Goal: Task Accomplishment & Management: Use online tool/utility

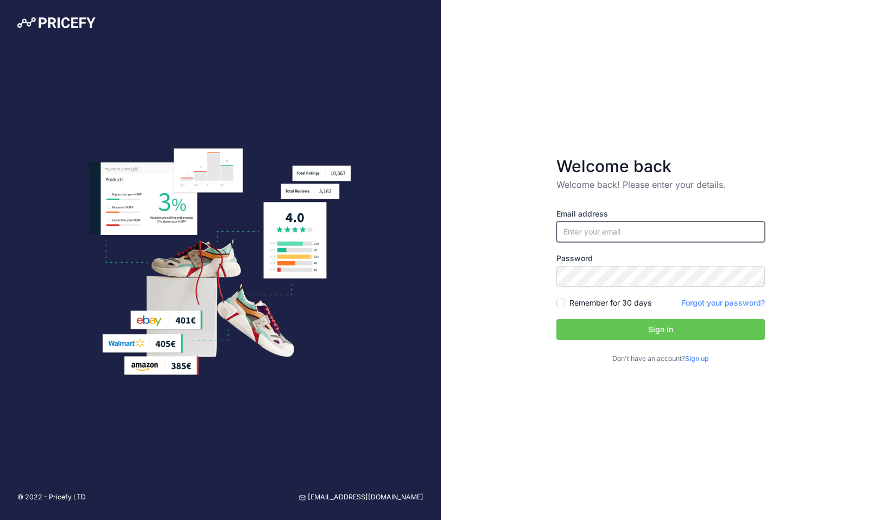
click at [631, 223] on input "email" at bounding box center [660, 231] width 208 height 21
type input "[PERSON_NAME][EMAIL_ADDRESS][PERSON_NAME][DOMAIN_NAME]"
click at [618, 340] on div "Email address stephen.bates@cartridgesave.co.uk Password Remember for 30 days" at bounding box center [660, 286] width 208 height 156
click at [617, 330] on button "Sign in" at bounding box center [660, 329] width 208 height 21
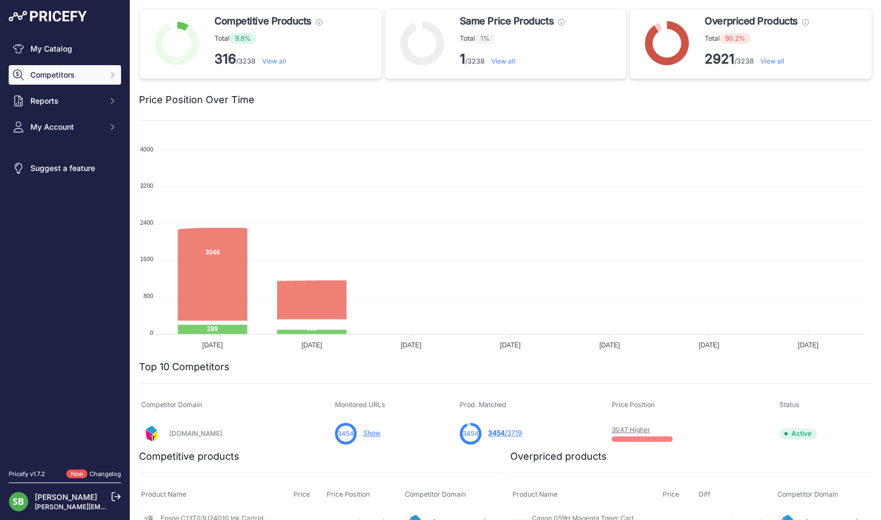
click at [67, 72] on span "Competitors" at bounding box center [65, 74] width 71 height 11
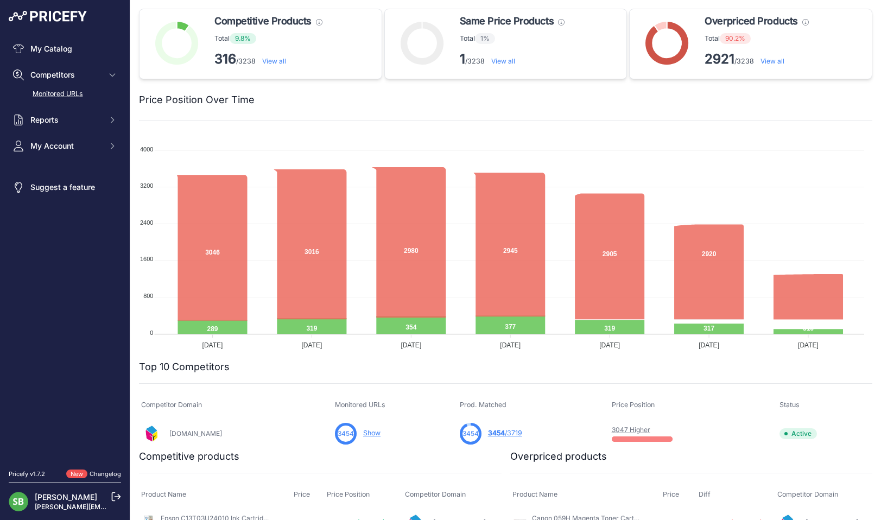
click at [67, 97] on link "Monitored URLs" at bounding box center [65, 94] width 112 height 19
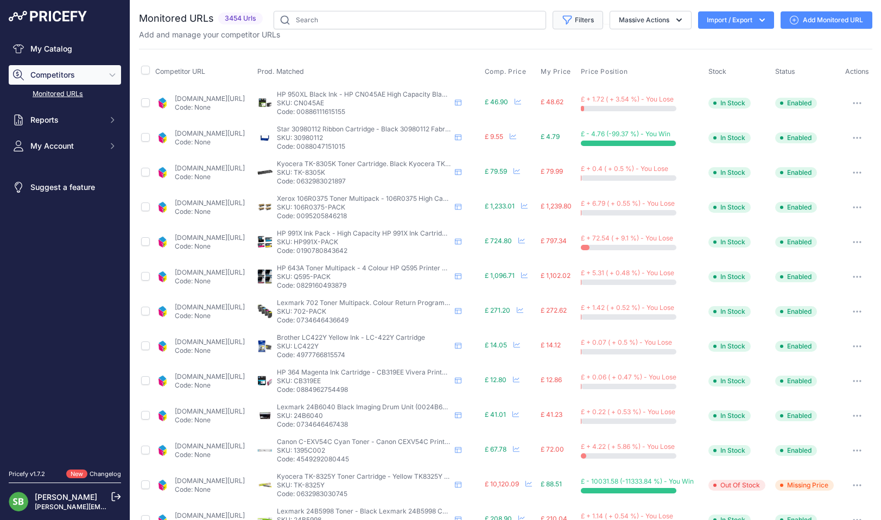
click at [568, 16] on button "Filters" at bounding box center [577, 20] width 50 height 18
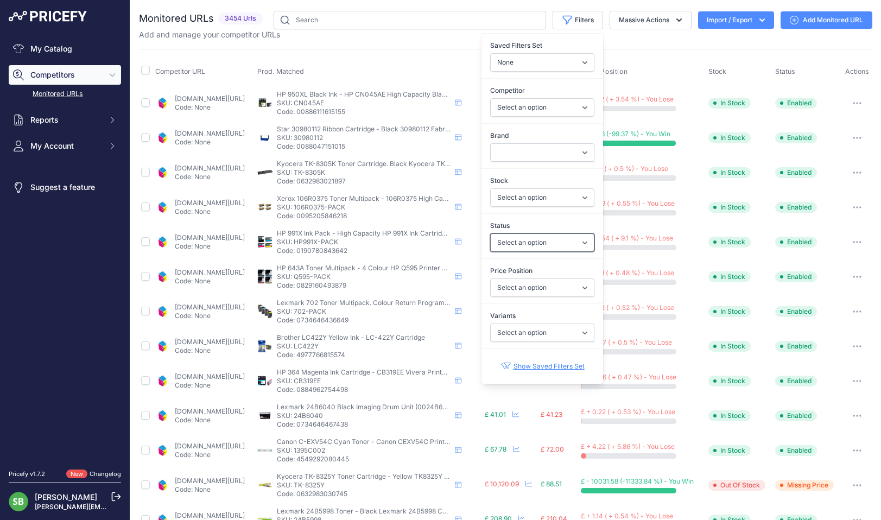
click at [522, 239] on select "Select an option Enabled Disabled In progress Scraping Failed Not Found Missing…" at bounding box center [542, 242] width 104 height 18
select select "0"
click at [490, 233] on select "Select an option Enabled Disabled In progress Scraping Failed Not Found Missing…" at bounding box center [542, 242] width 104 height 18
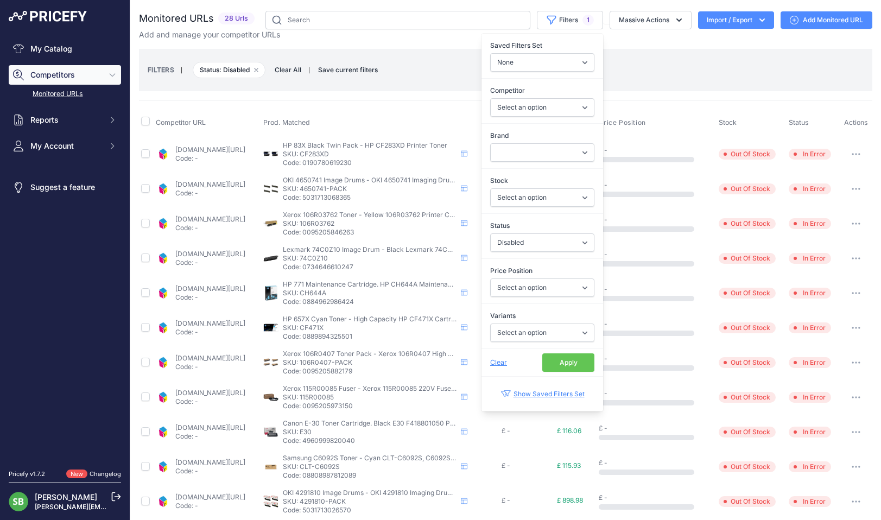
click at [400, 53] on div "FILTERS | Status: Disabled Remove filter option Clear All | Save current filter…" at bounding box center [505, 70] width 733 height 42
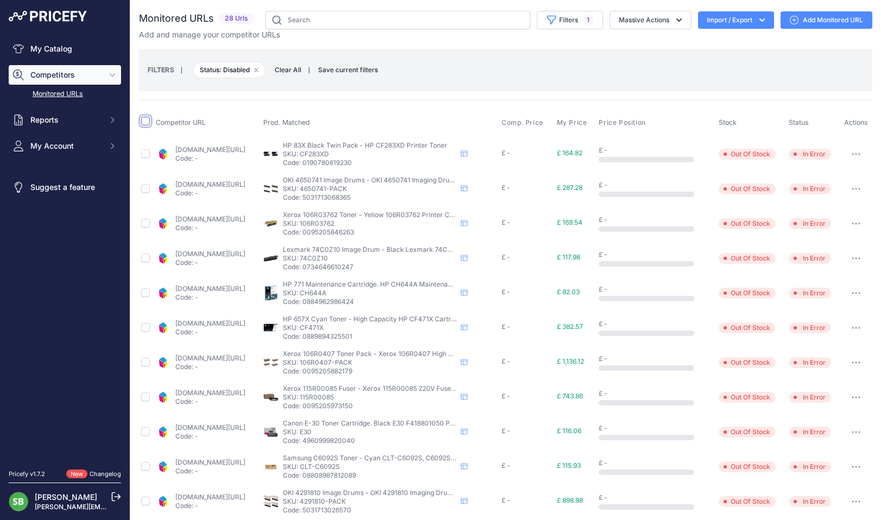
click at [145, 120] on input "checkbox" at bounding box center [145, 121] width 9 height 9
checkbox input "true"
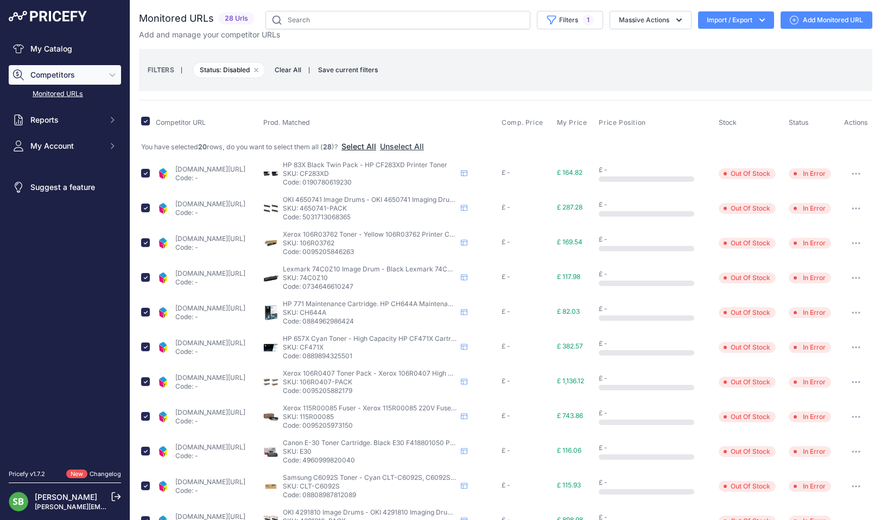
click at [373, 145] on button "Select All" at bounding box center [358, 146] width 35 height 11
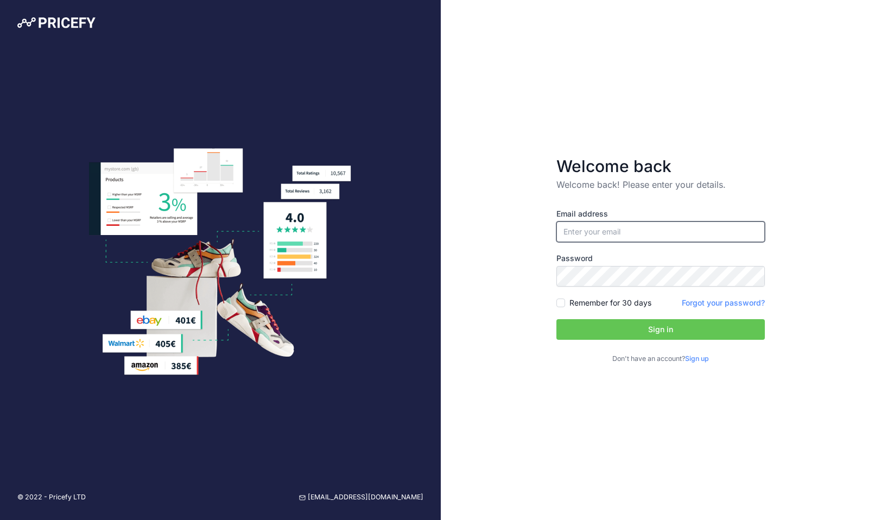
click at [648, 232] on input "email" at bounding box center [660, 231] width 208 height 21
type input "[PERSON_NAME][EMAIL_ADDRESS][PERSON_NAME][DOMAIN_NAME]"
click at [601, 335] on button "Sign in" at bounding box center [660, 329] width 208 height 21
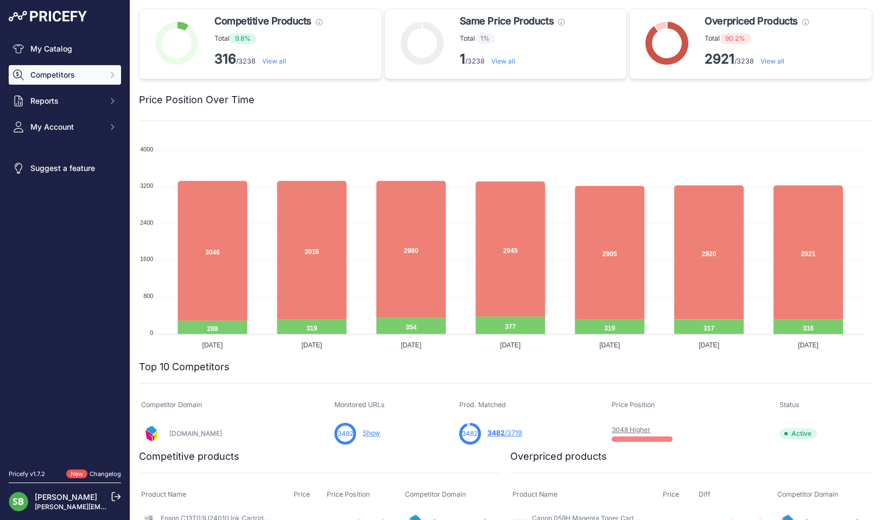
click at [76, 78] on span "Competitors" at bounding box center [65, 74] width 71 height 11
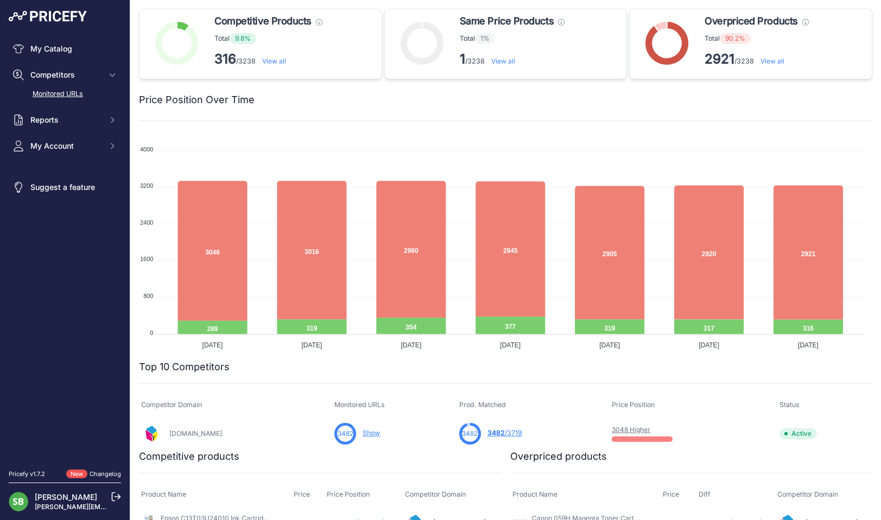
click at [75, 90] on link "Monitored URLs" at bounding box center [65, 94] width 112 height 19
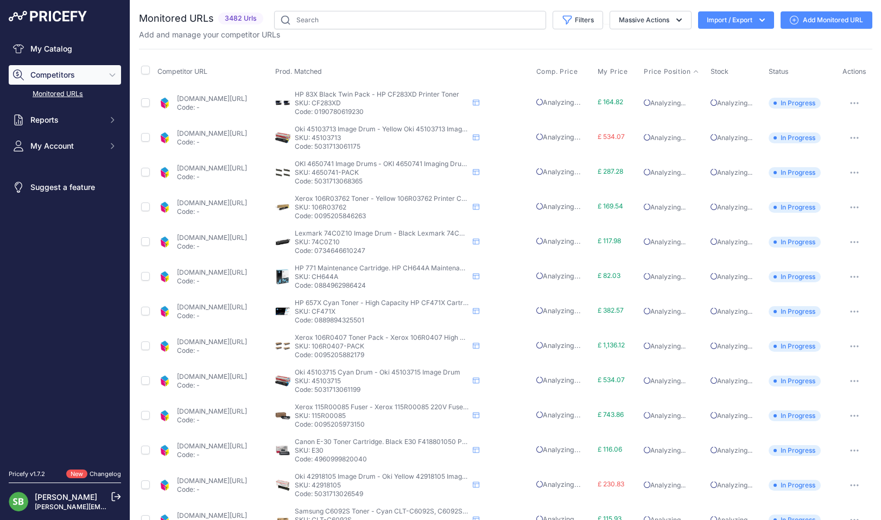
click at [666, 73] on span "Price Position" at bounding box center [667, 71] width 47 height 9
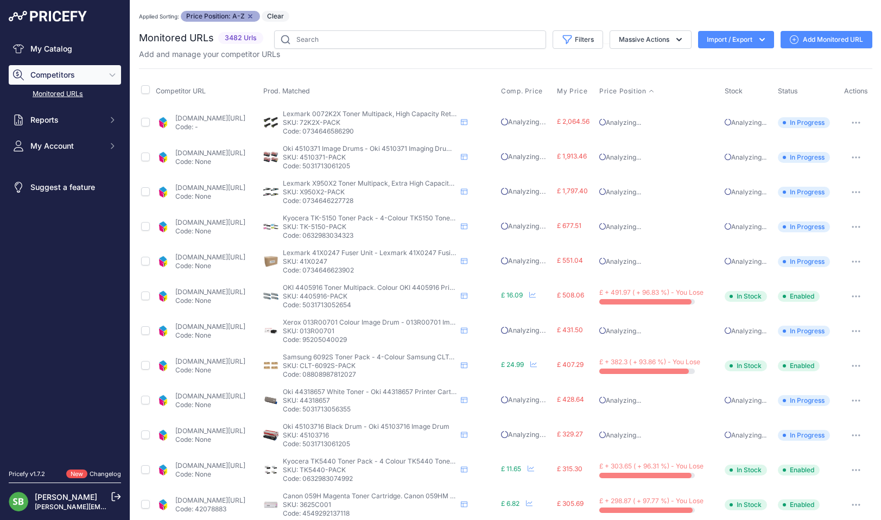
scroll to position [54, 0]
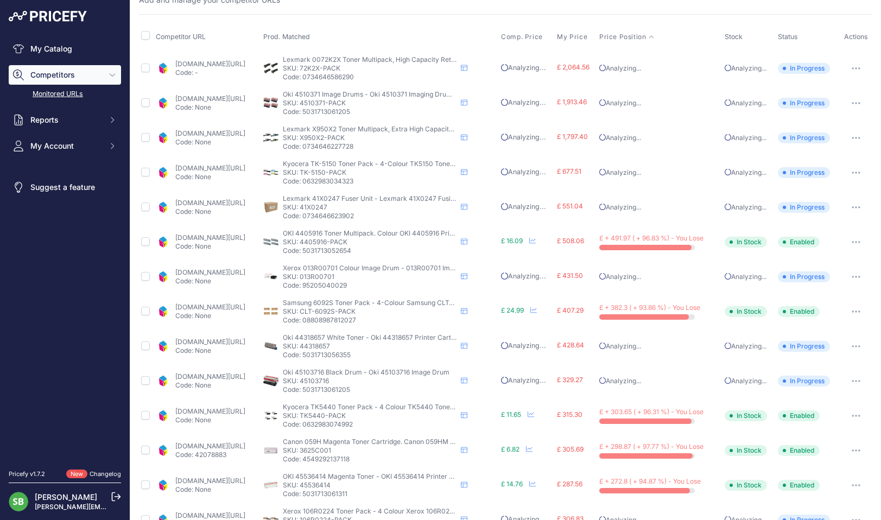
click at [211, 240] on link "cartridgepeople.com/toner/oki-4405916-original-4-toner-cartridge-pack-16004.htm…" at bounding box center [210, 237] width 70 height 8
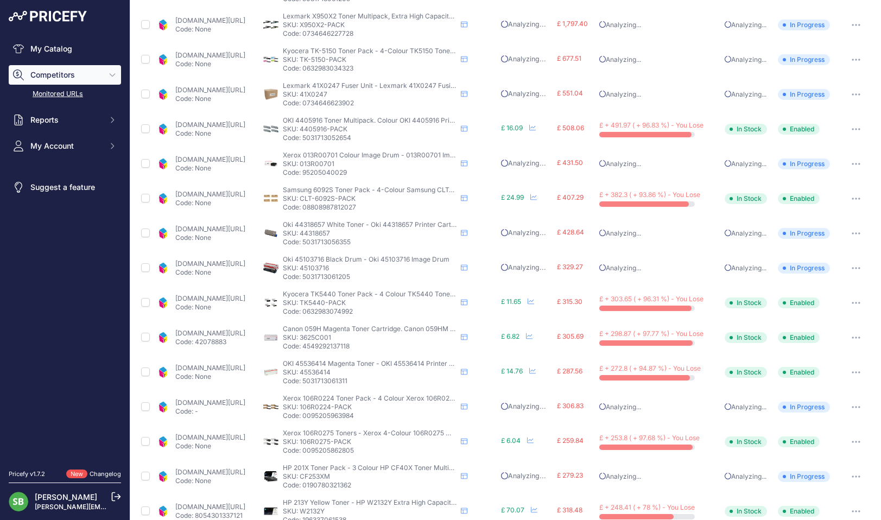
scroll to position [217, 0]
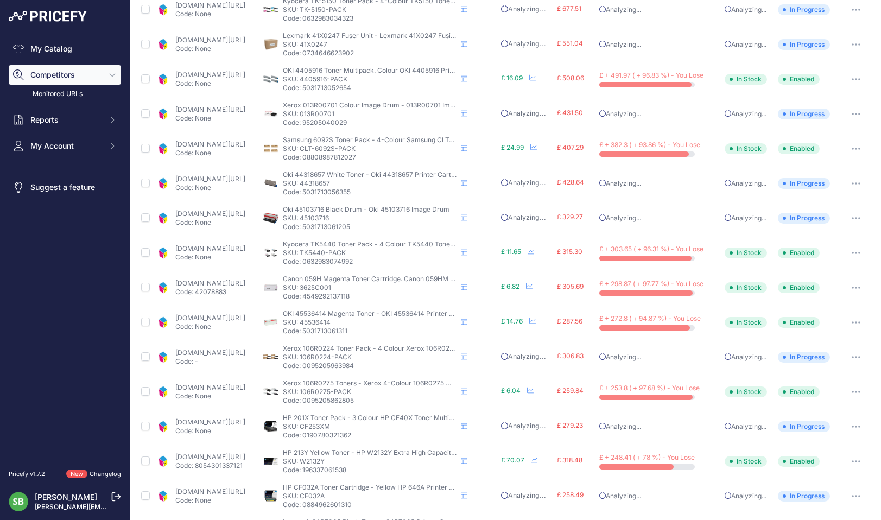
click at [245, 145] on link "cartridgepeople.com/toner/samsung-clt-6092s-original-4-toner-cartridge-pack-134…" at bounding box center [210, 144] width 70 height 8
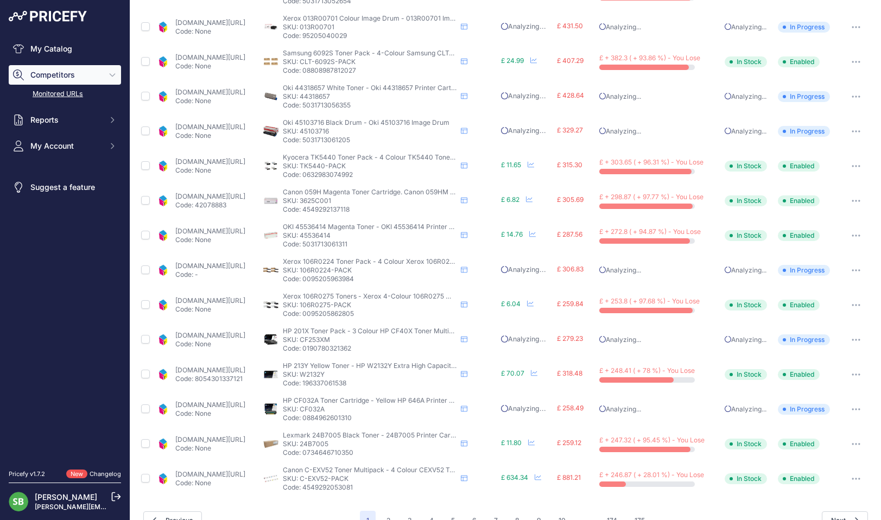
scroll to position [325, 0]
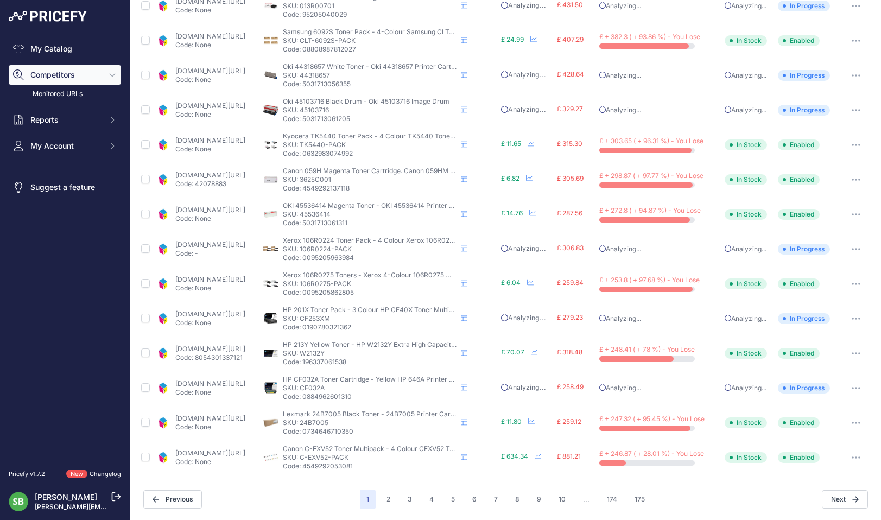
click at [243, 143] on link "cartridgepeople.com/toner/kyocera-tk-5440-high-capacity-original-black-and-colo…" at bounding box center [210, 140] width 70 height 8
click at [851, 148] on button "button" at bounding box center [856, 144] width 22 height 15
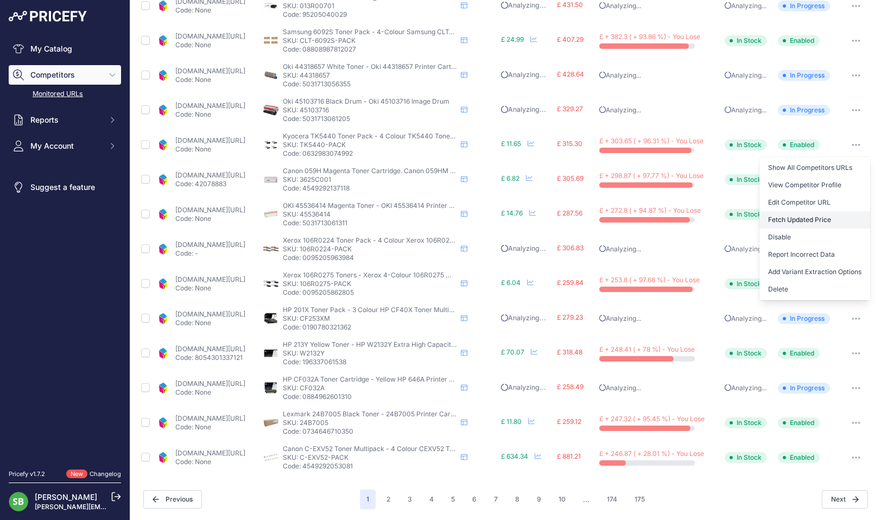
click at [799, 218] on button "Fetch Updated Price" at bounding box center [814, 219] width 111 height 17
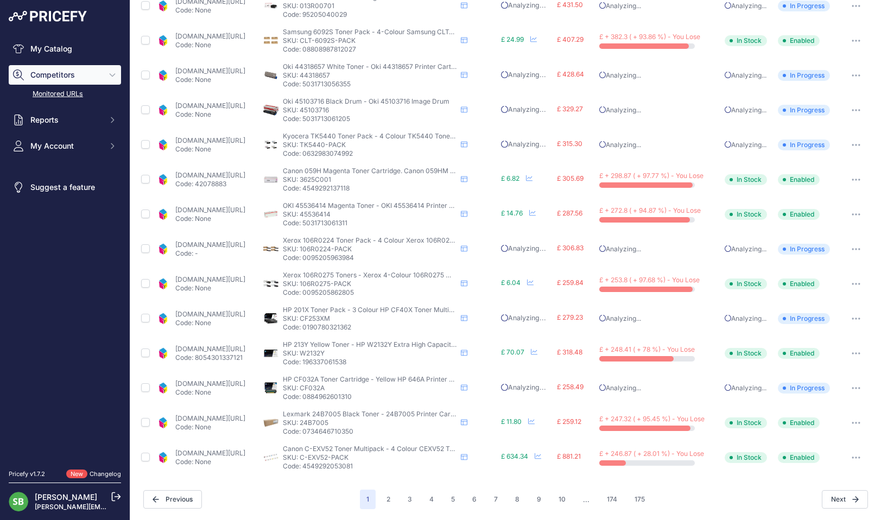
scroll to position [324, 0]
click at [190, 175] on link "cartridgepeople.com/toner/canon-3625c001-high-capacity-original-magenta-toner-c…" at bounding box center [210, 175] width 70 height 8
click at [851, 179] on icon "button" at bounding box center [855, 180] width 9 height 2
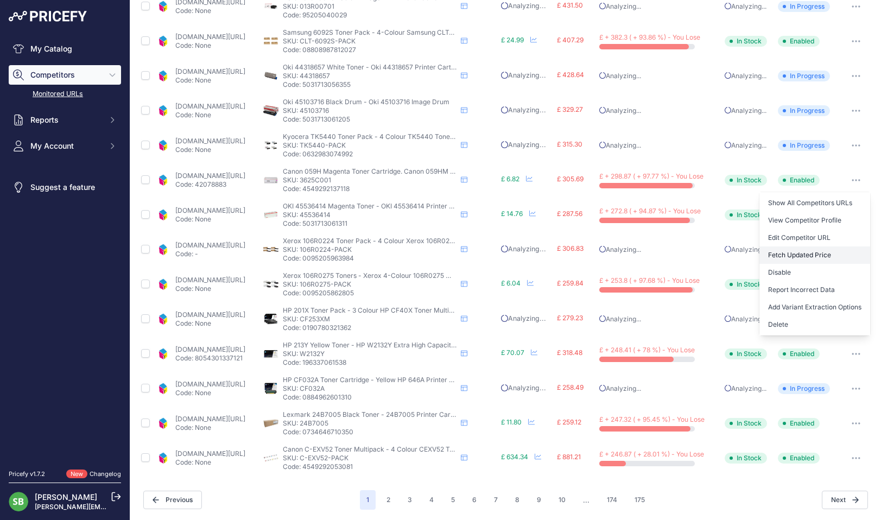
click at [799, 257] on button "Fetch Updated Price" at bounding box center [814, 254] width 111 height 17
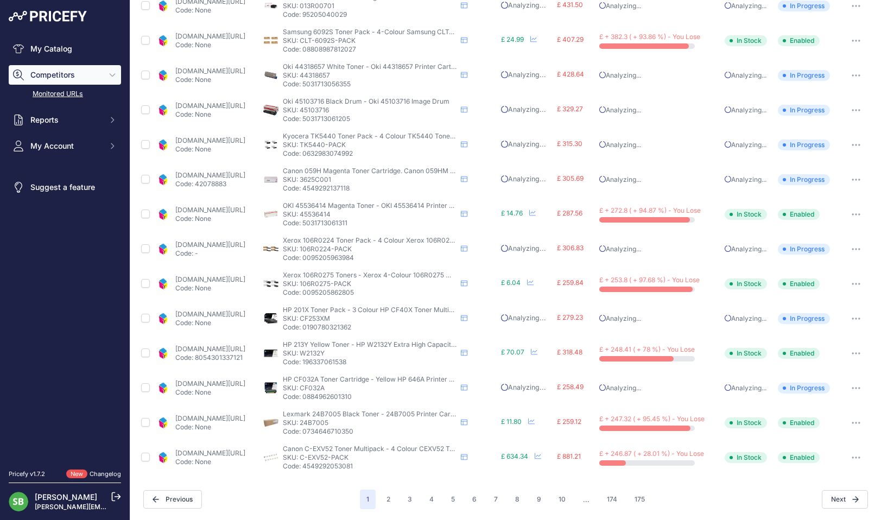
scroll to position [324, 0]
drag, startPoint x: 190, startPoint y: 217, endPoint x: 174, endPoint y: 217, distance: 15.7
click at [190, 217] on p "Code: None" at bounding box center [210, 219] width 70 height 9
click at [198, 208] on link "cartridgepeople.com/toner/oki-45536414-original-magenta-toner-cartridge-70705.h…" at bounding box center [210, 211] width 70 height 8
click at [231, 282] on link "cartridgepeople.com/toner/xerox-106r0275-original-black-and-colour-4-toner-cart…" at bounding box center [210, 280] width 70 height 8
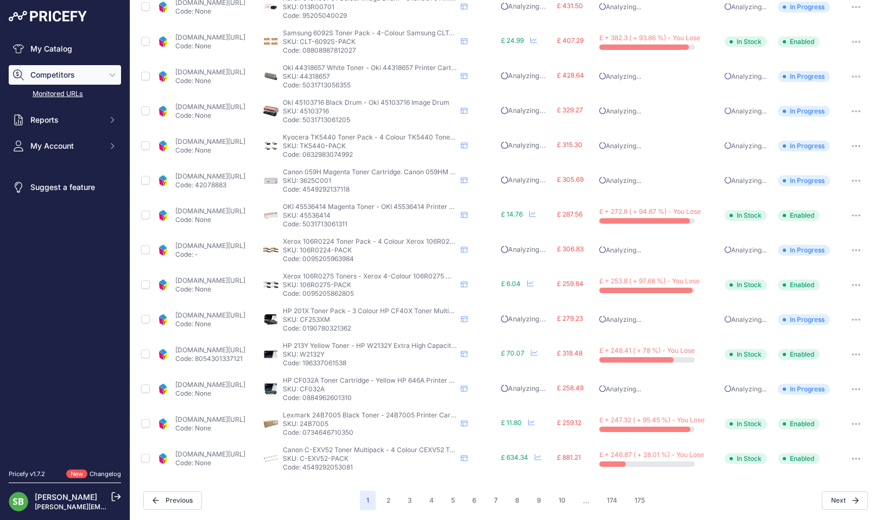
click at [851, 284] on icon "button" at bounding box center [855, 285] width 9 height 2
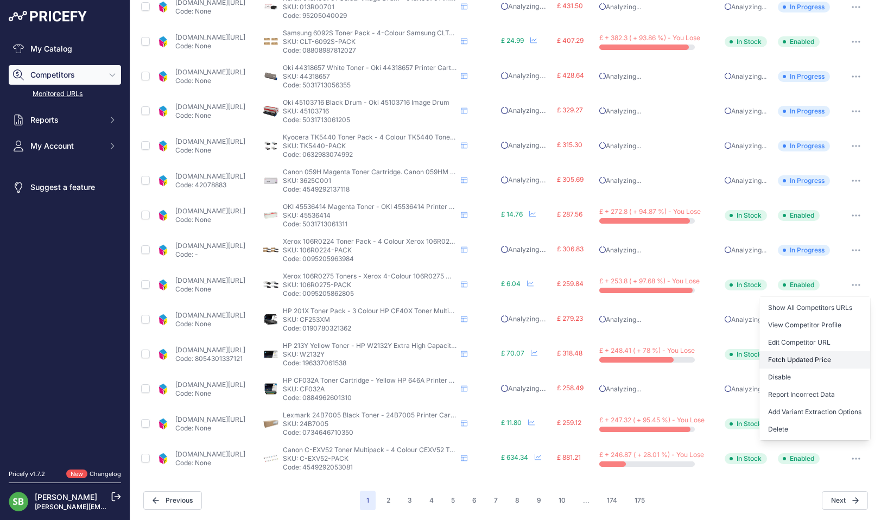
click at [775, 355] on button "Fetch Updated Price" at bounding box center [814, 359] width 111 height 17
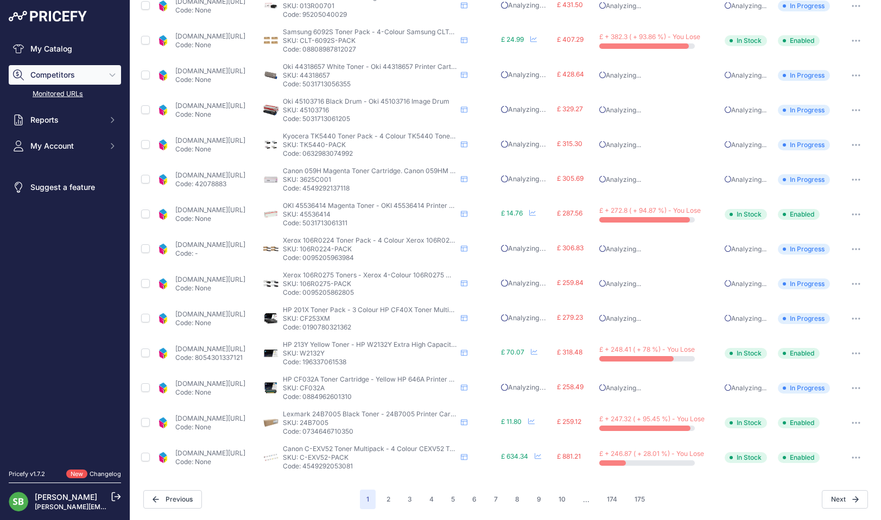
scroll to position [323, 0]
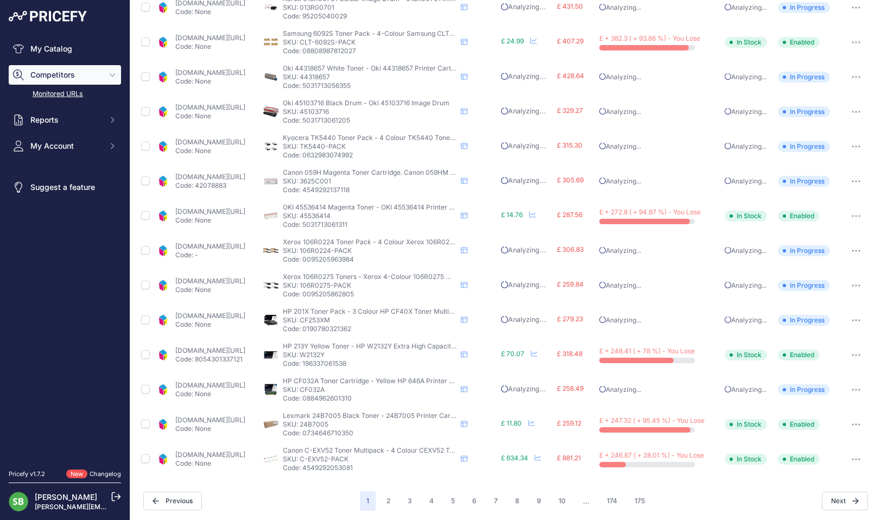
click at [229, 351] on link "cartridgepeople.com/toner/hp-w2132y-high-high-capacity-original-yellow-toner-ca…" at bounding box center [210, 350] width 70 height 8
click at [851, 355] on icon "button" at bounding box center [855, 355] width 9 height 2
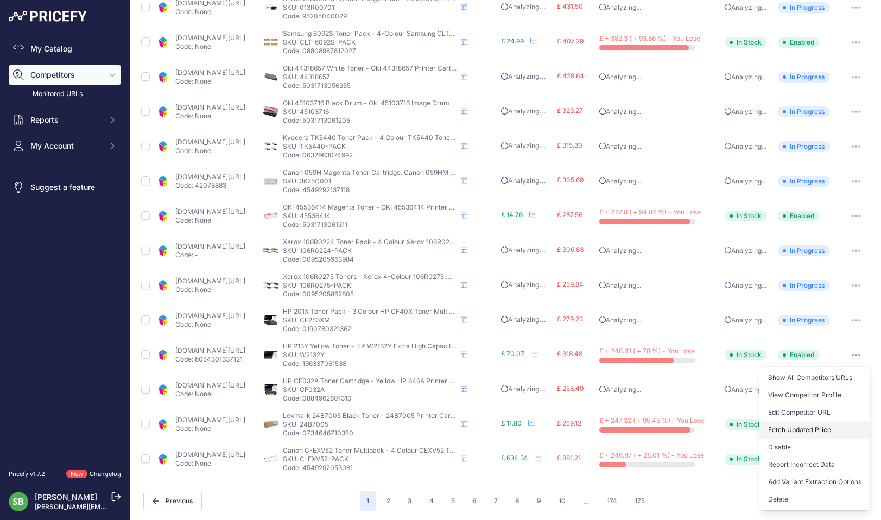
click at [801, 426] on button "Fetch Updated Price" at bounding box center [814, 429] width 111 height 17
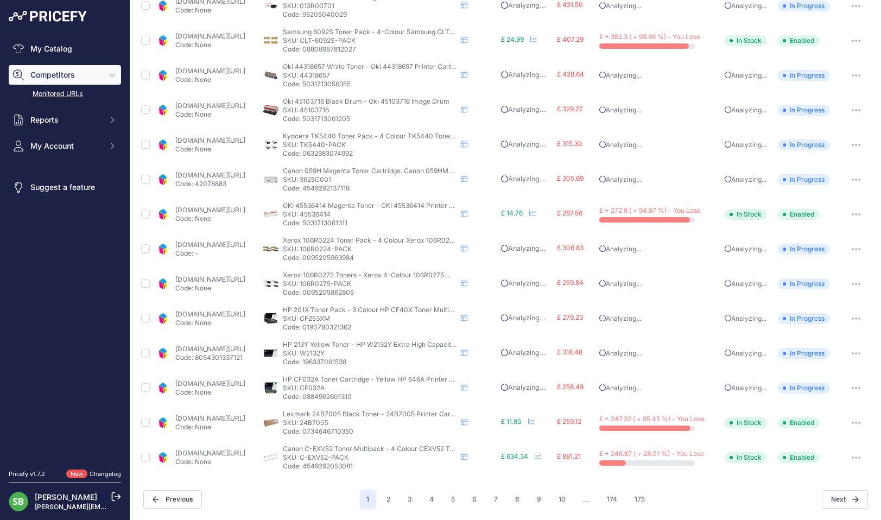
scroll to position [323, 0]
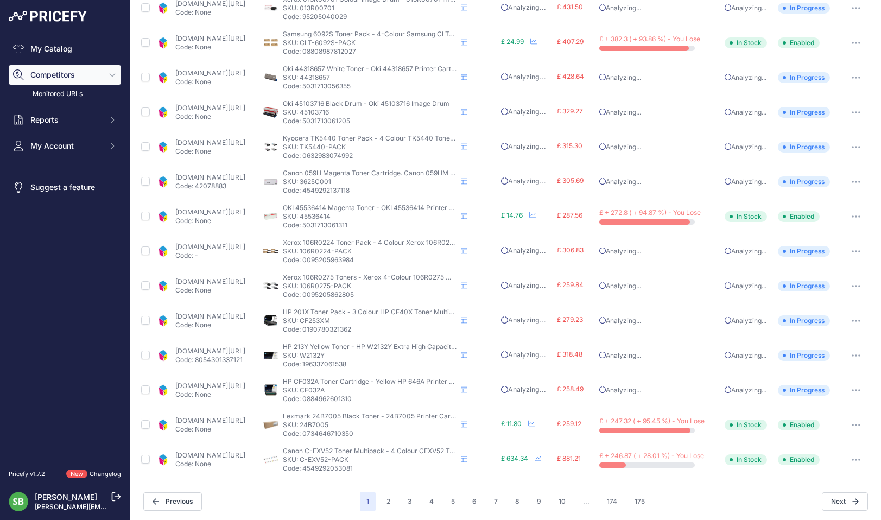
click at [847, 426] on button "button" at bounding box center [856, 424] width 22 height 15
click at [784, 498] on button "Fetch Updated Price" at bounding box center [814, 499] width 111 height 17
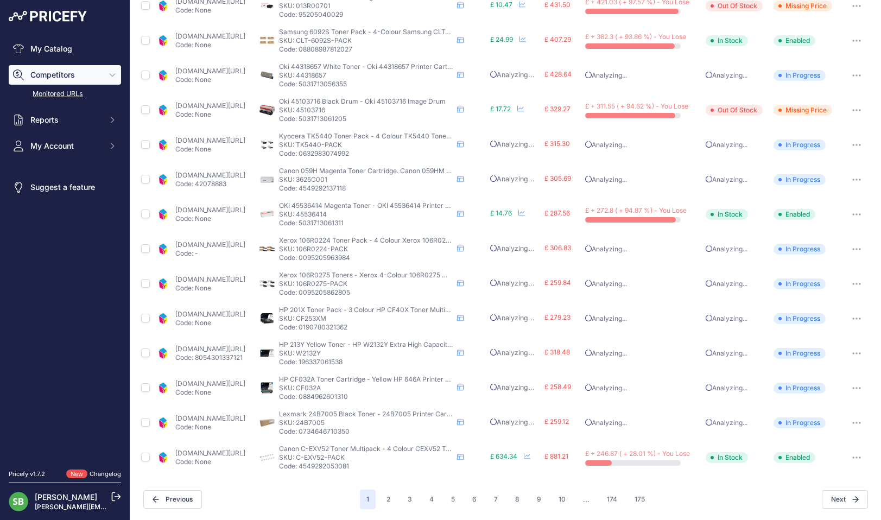
scroll to position [324, 0]
click at [217, 456] on link "cartridgepeople.com/toner/canon-c-exv52-original-4-toner-cartridge-pack-17224.h…" at bounding box center [210, 453] width 70 height 8
click at [380, 499] on button "2" at bounding box center [388, 500] width 17 height 20
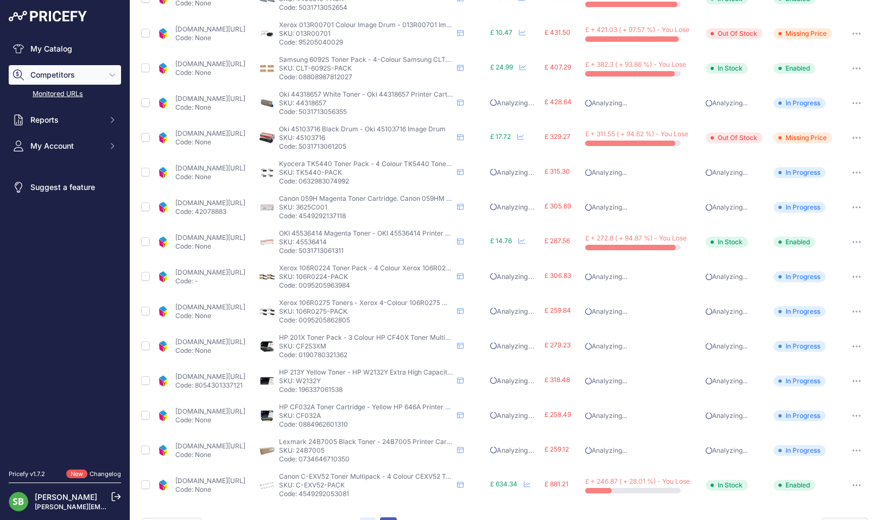
scroll to position [352, 0]
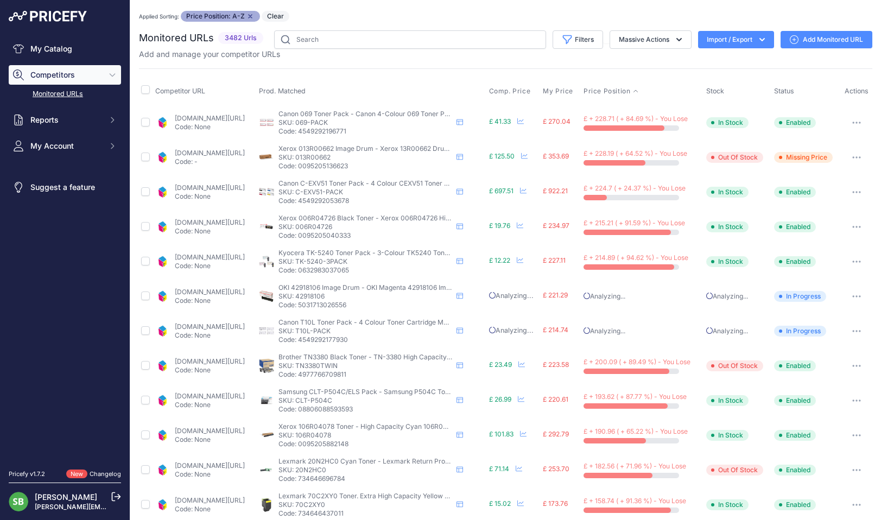
click at [226, 118] on link "cartridgepeople.com/toner/canon-069-original-4-toner-cartridge-pack-29932.html?…" at bounding box center [210, 118] width 70 height 8
click at [849, 118] on button "button" at bounding box center [856, 122] width 22 height 15
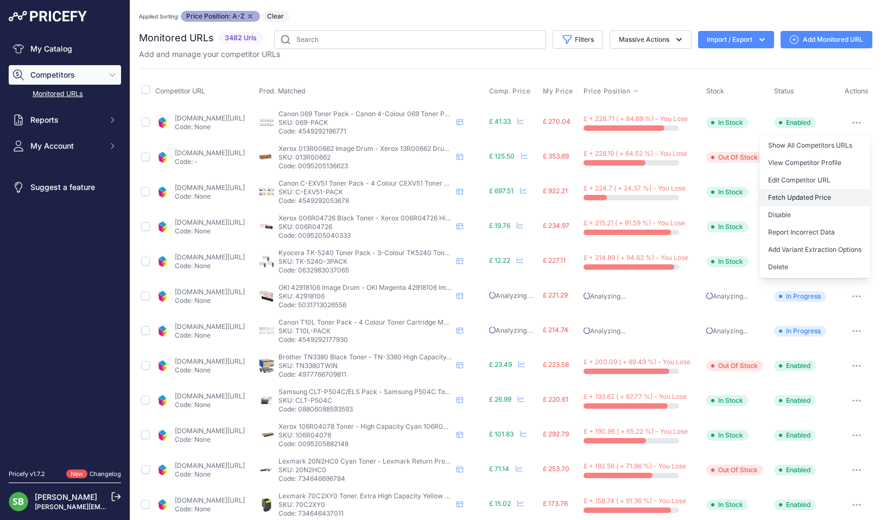
click at [791, 196] on button "Fetch Updated Price" at bounding box center [814, 197] width 111 height 17
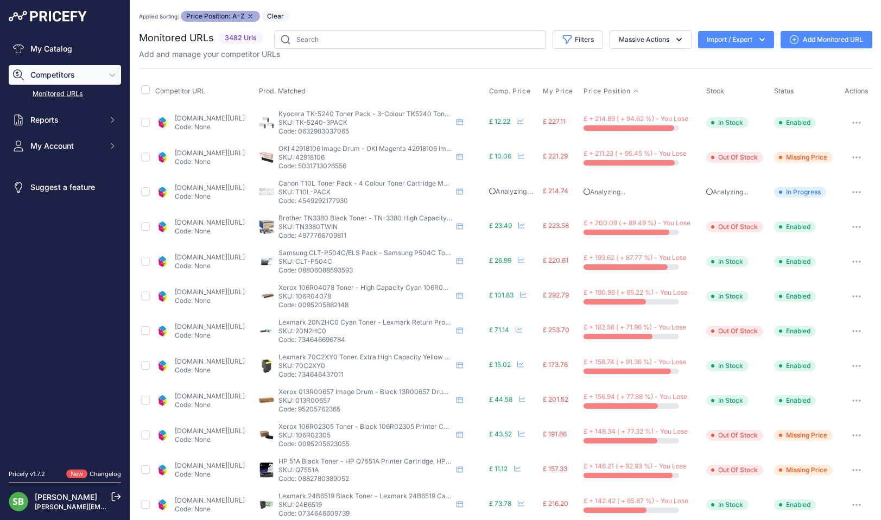
click at [245, 119] on link "[DOMAIN_NAME][URL]" at bounding box center [210, 118] width 70 height 8
click at [851, 119] on button "button" at bounding box center [856, 122] width 22 height 15
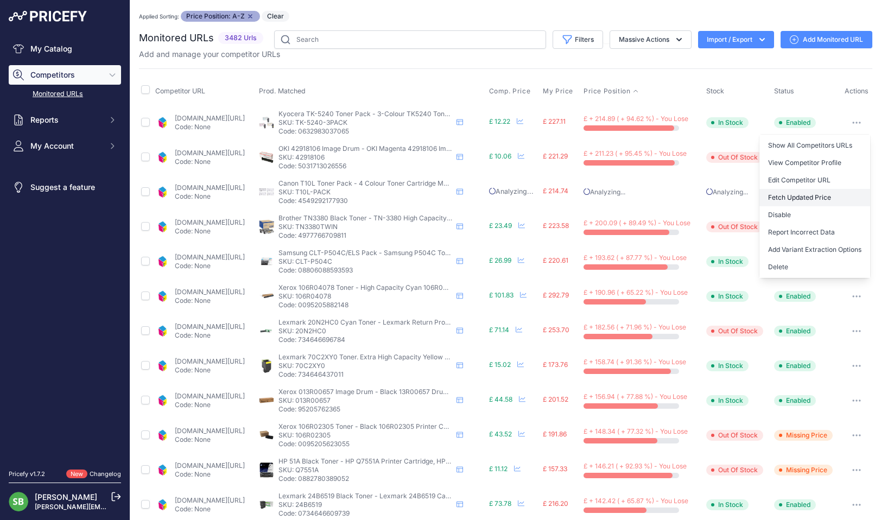
click at [803, 196] on button "Fetch Updated Price" at bounding box center [814, 197] width 111 height 17
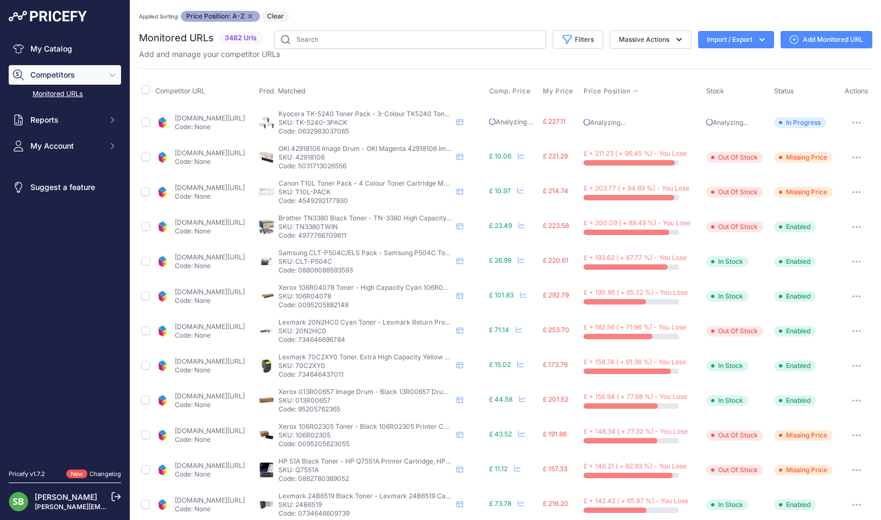
click at [241, 151] on link "[DOMAIN_NAME][URL]" at bounding box center [210, 153] width 70 height 8
click at [227, 222] on link "[DOMAIN_NAME][URL]" at bounding box center [210, 222] width 70 height 8
click at [851, 224] on button "button" at bounding box center [856, 226] width 22 height 15
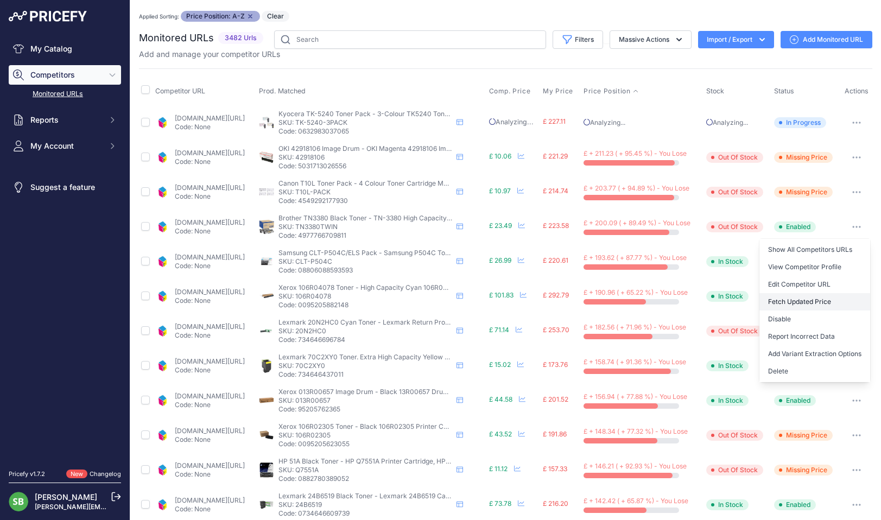
click at [779, 301] on button "Fetch Updated Price" at bounding box center [814, 301] width 111 height 17
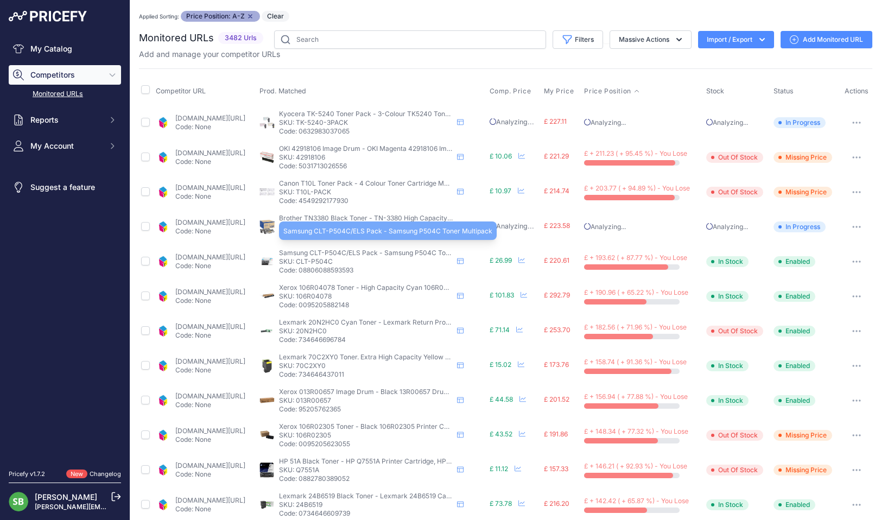
scroll to position [54, 0]
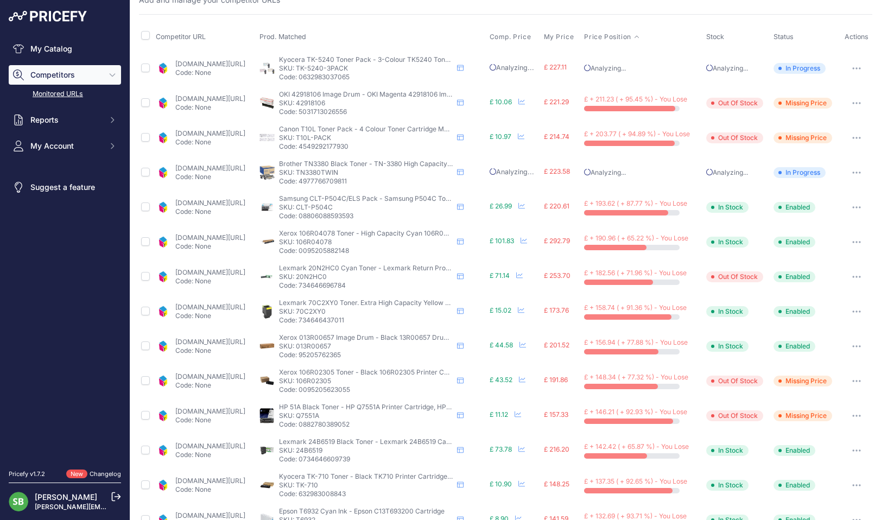
click at [225, 98] on link "[DOMAIN_NAME][URL]" at bounding box center [210, 98] width 70 height 8
click at [234, 200] on link "[DOMAIN_NAME][URL]" at bounding box center [210, 203] width 70 height 8
click at [852, 208] on icon "button" at bounding box center [856, 207] width 9 height 2
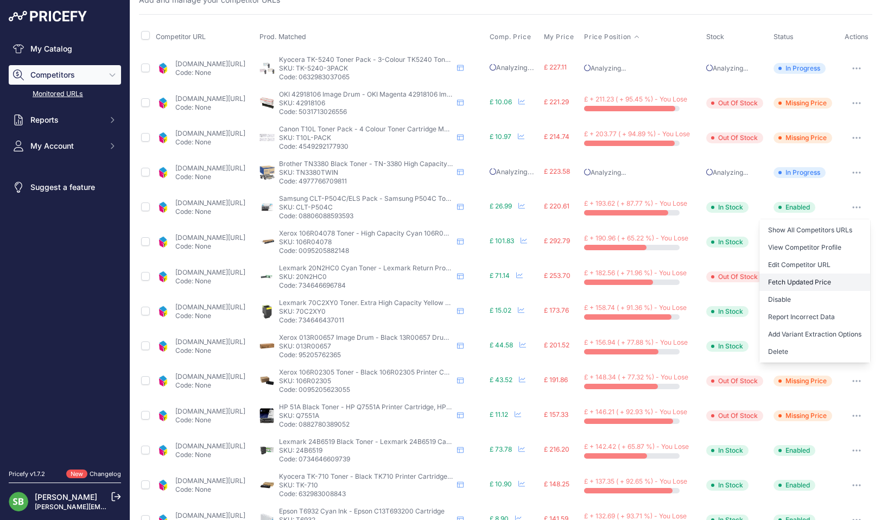
click at [786, 279] on button "Fetch Updated Price" at bounding box center [814, 281] width 111 height 17
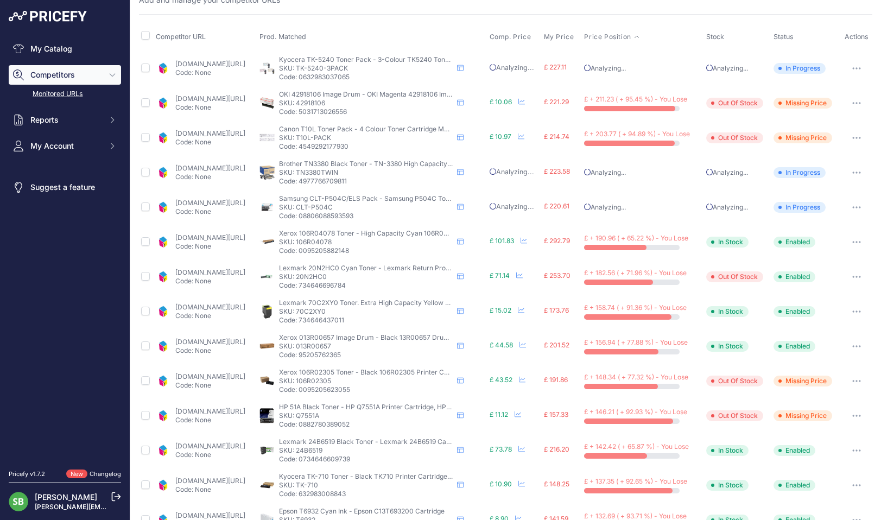
click at [224, 237] on link "[DOMAIN_NAME][URL]" at bounding box center [210, 237] width 70 height 8
click at [848, 239] on button "button" at bounding box center [856, 241] width 22 height 15
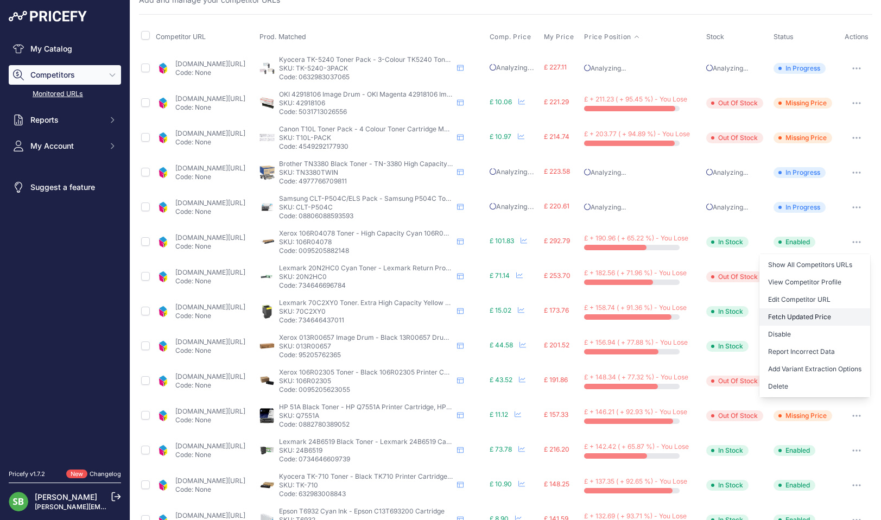
click at [784, 315] on button "Fetch Updated Price" at bounding box center [814, 316] width 111 height 17
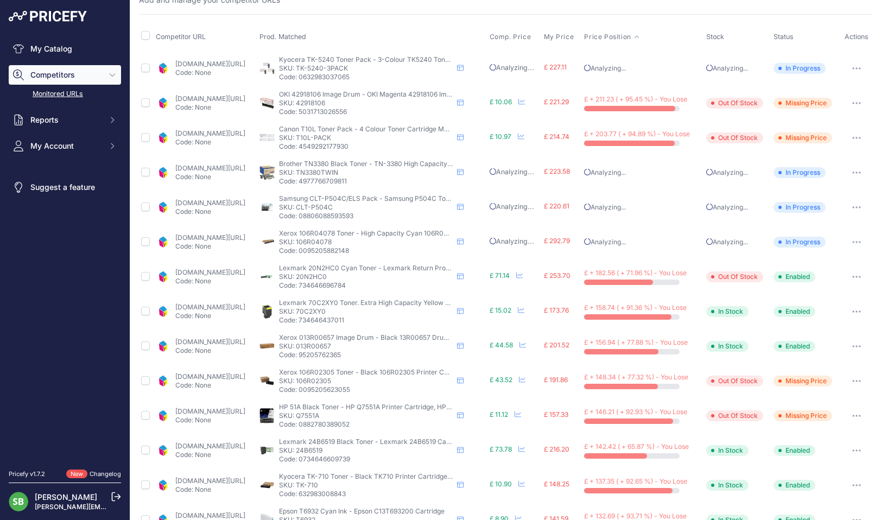
click at [222, 271] on link "[DOMAIN_NAME][URL]" at bounding box center [210, 272] width 70 height 8
click at [846, 278] on button "button" at bounding box center [856, 276] width 22 height 15
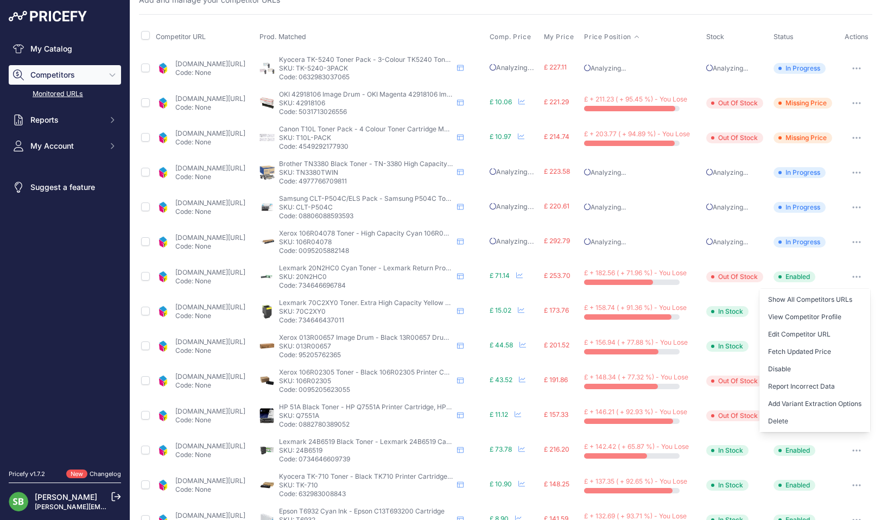
click at [810, 355] on button "Fetch Updated Price" at bounding box center [814, 351] width 111 height 17
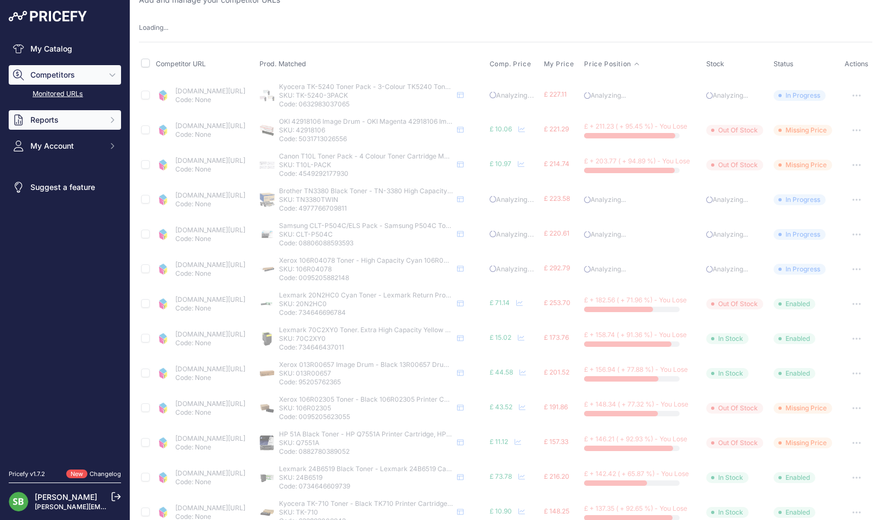
click at [52, 122] on span "Reports" at bounding box center [65, 119] width 71 height 11
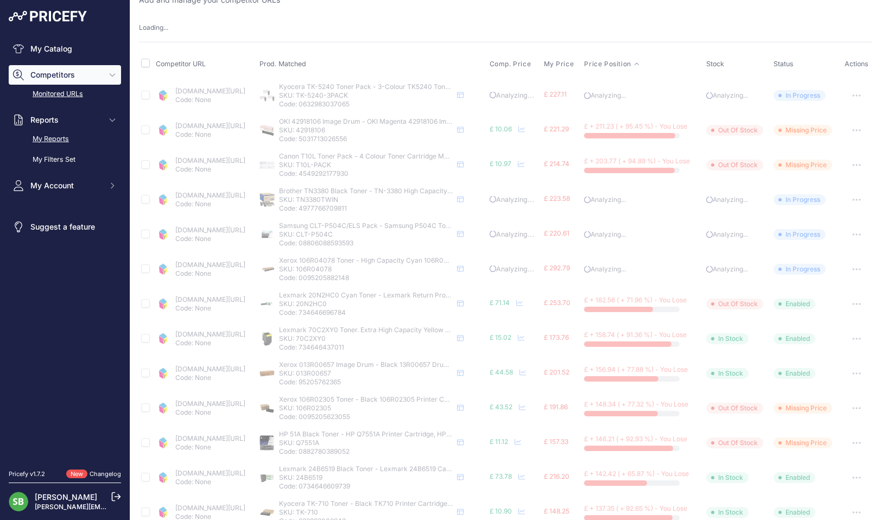
click at [50, 137] on link "My Reports" at bounding box center [65, 139] width 112 height 19
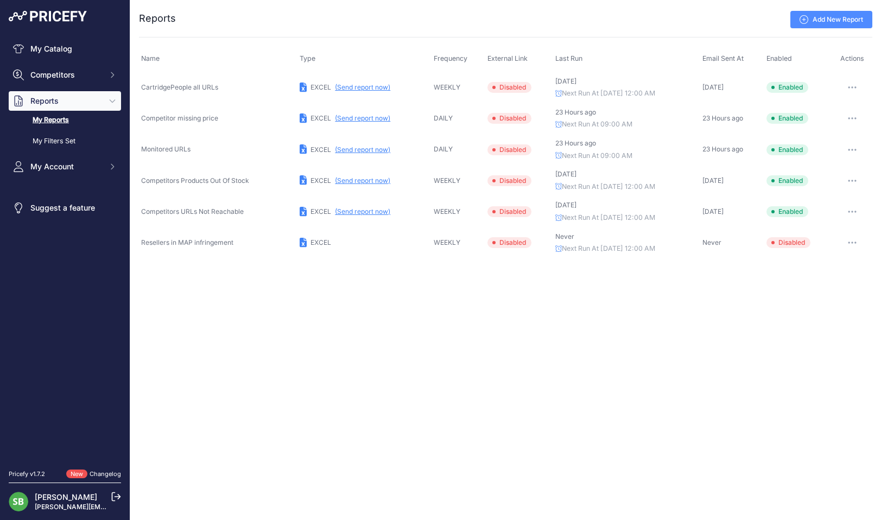
click at [351, 86] on button "(Send report now)" at bounding box center [362, 87] width 55 height 9
